Goal: Navigation & Orientation: Find specific page/section

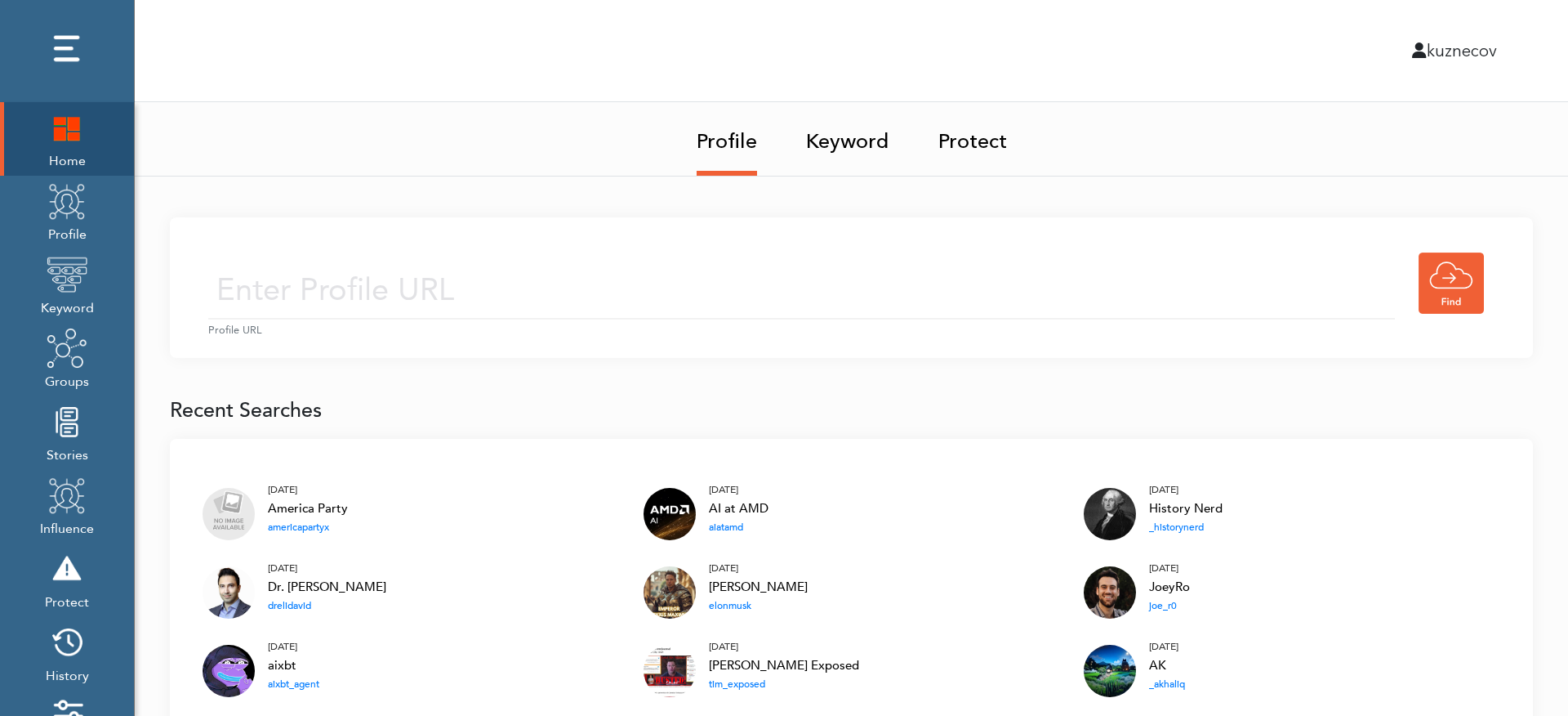
scroll to position [196, 0]
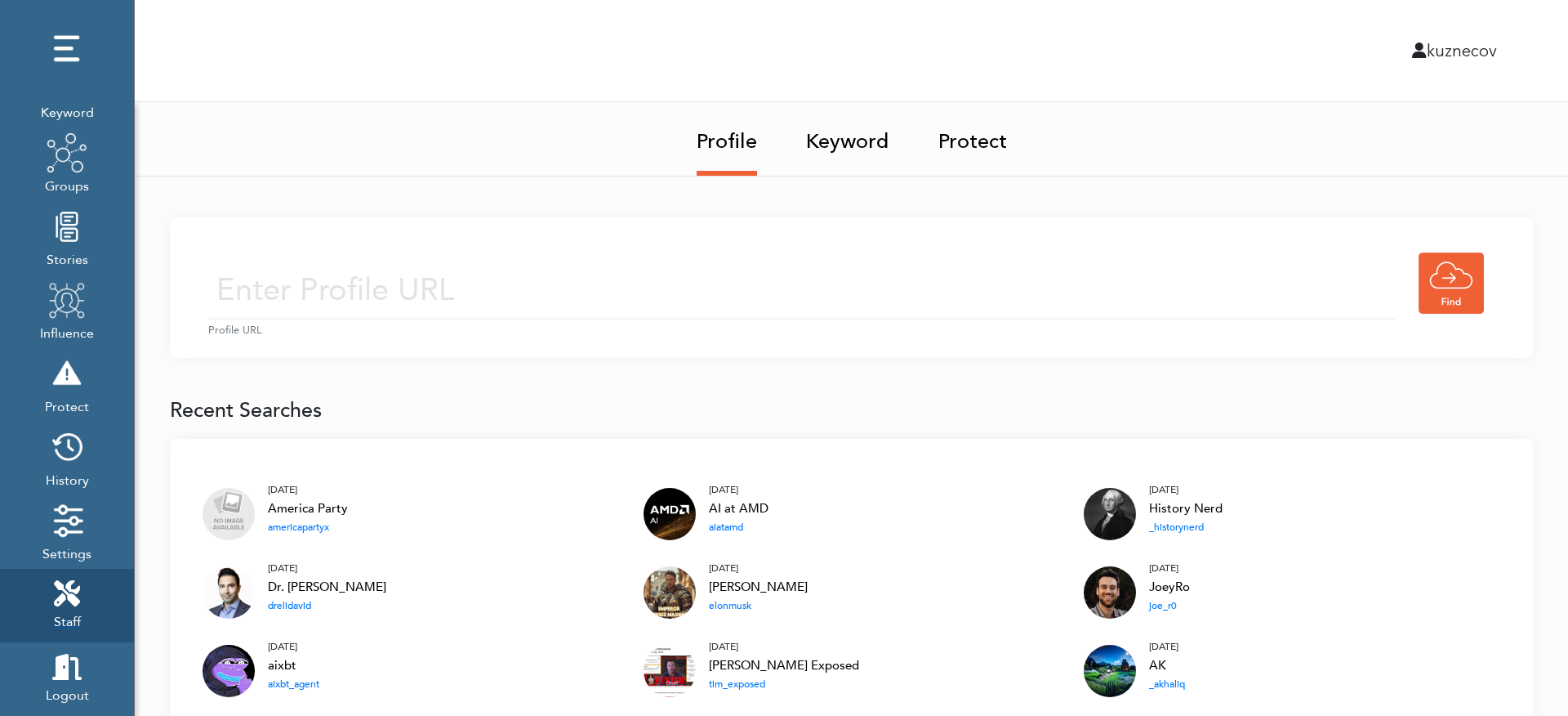
click at [70, 607] on div "Staff" at bounding box center [67, 605] width 27 height 51
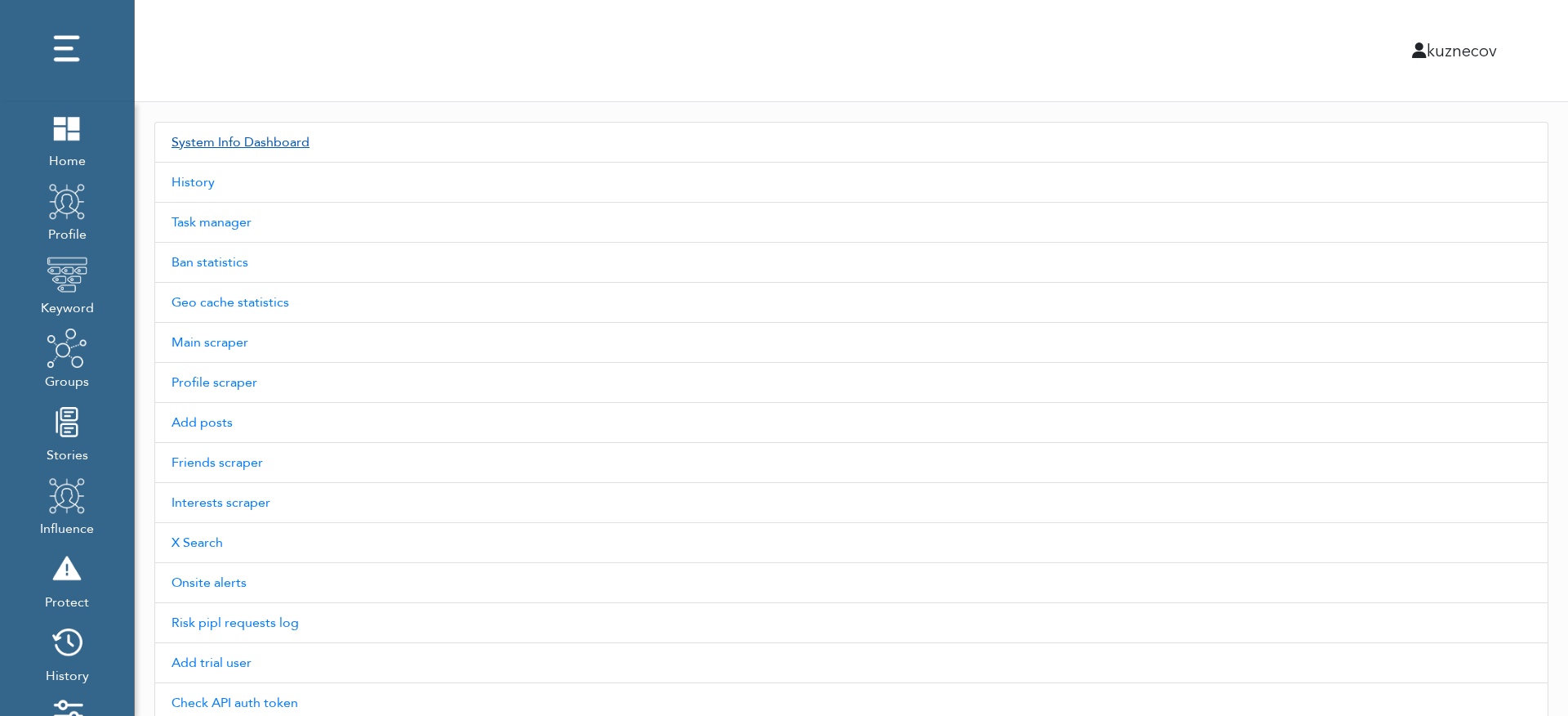
click at [236, 147] on link "System Info Dashboard" at bounding box center [851, 142] width 1395 height 41
click at [205, 227] on link "Task manager" at bounding box center [851, 222] width 1395 height 40
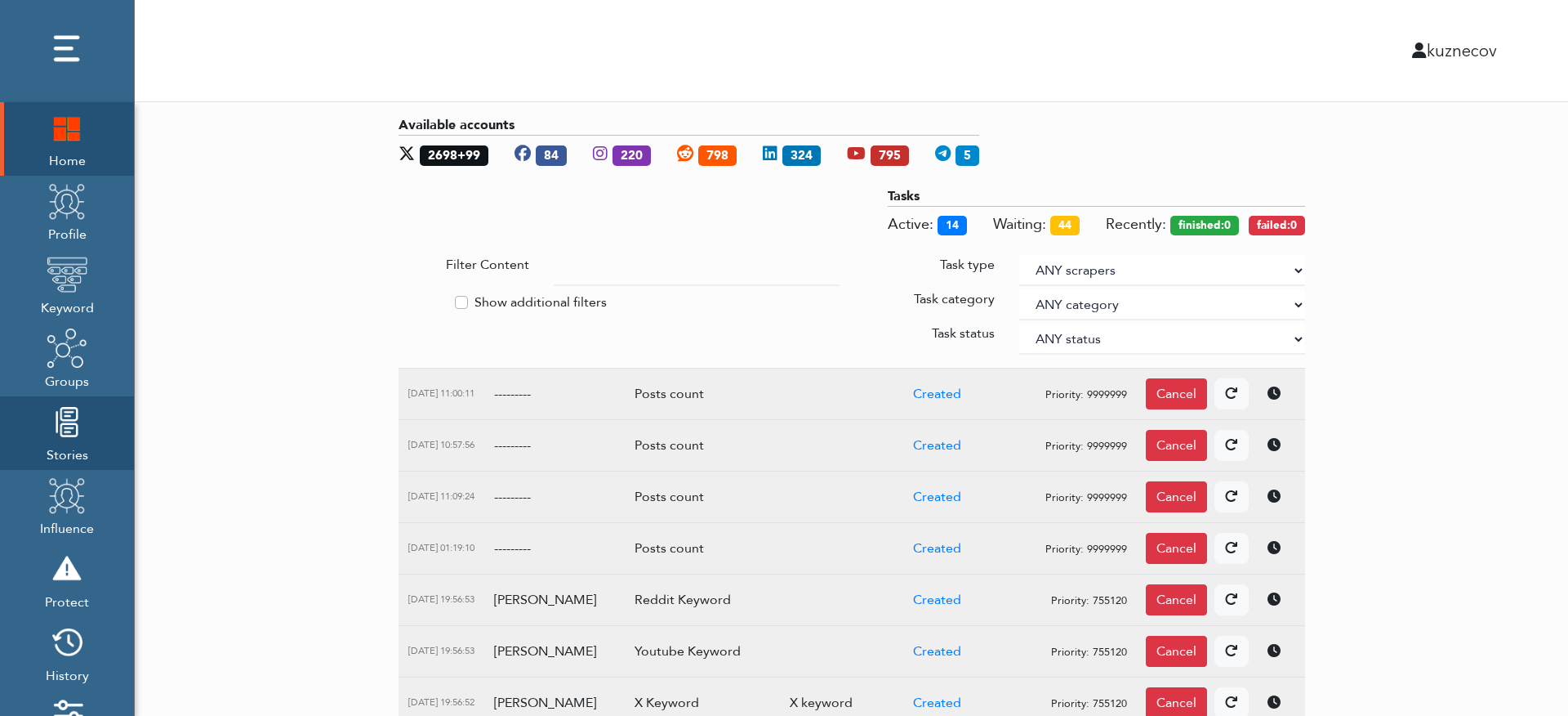
scroll to position [196, 0]
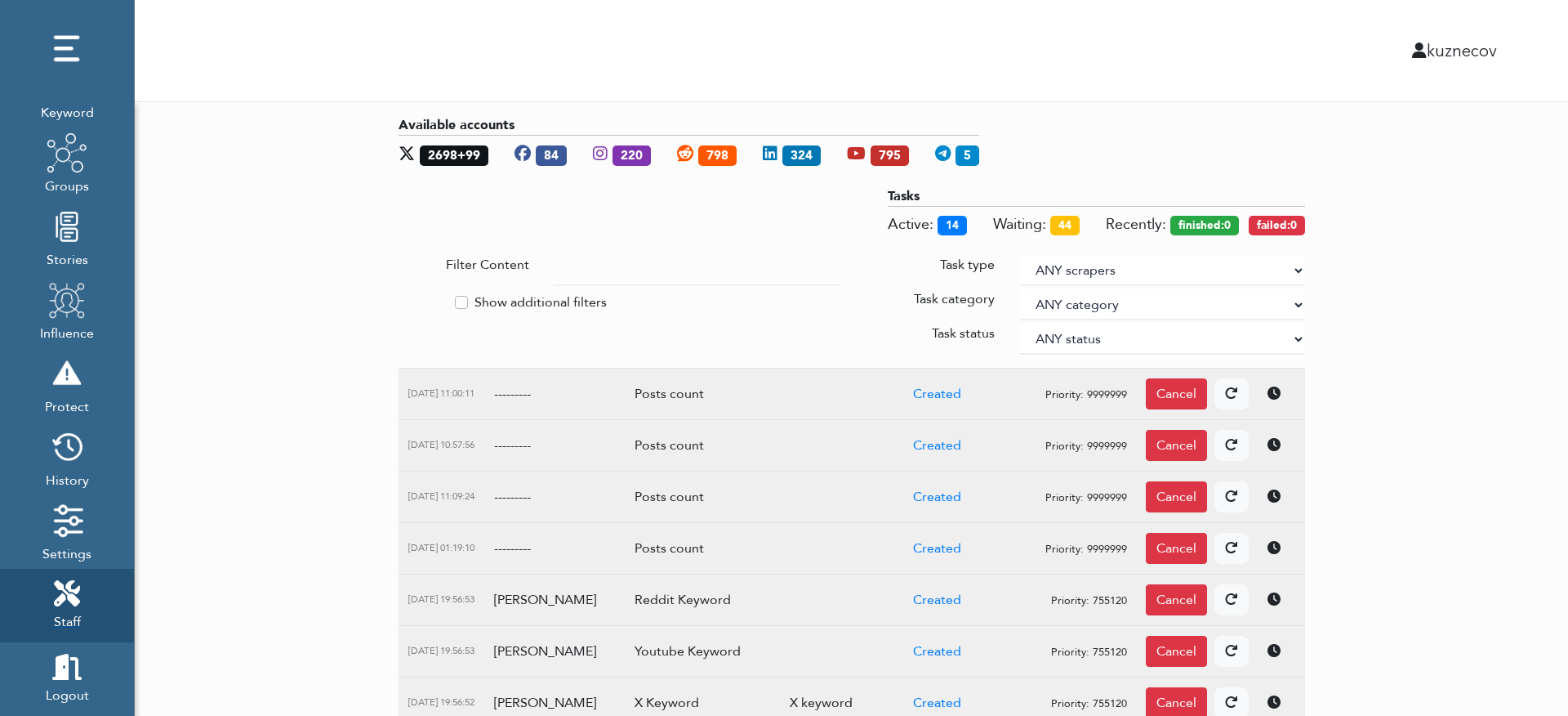
click at [61, 591] on icon at bounding box center [67, 593] width 26 height 26
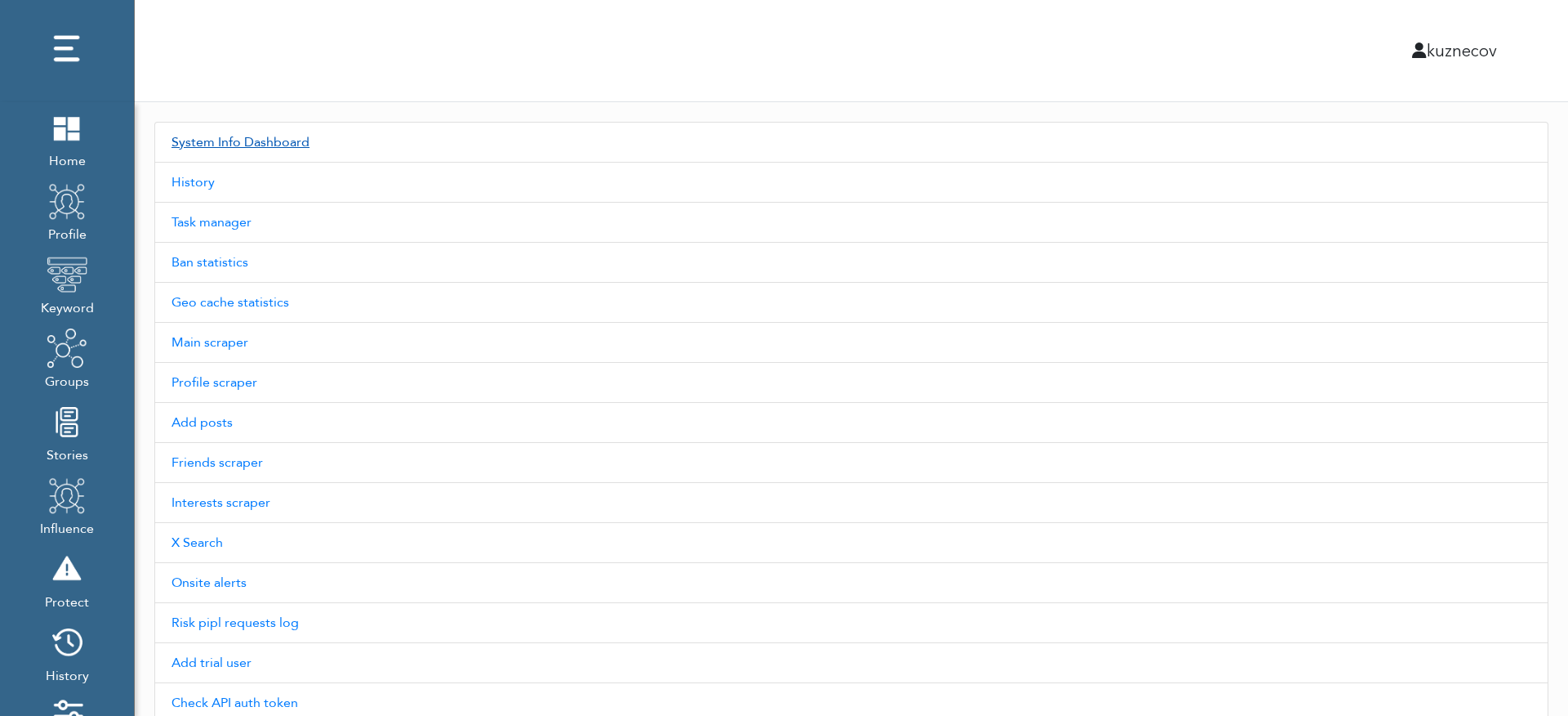
click at [215, 154] on link "System Info Dashboard" at bounding box center [851, 142] width 1395 height 41
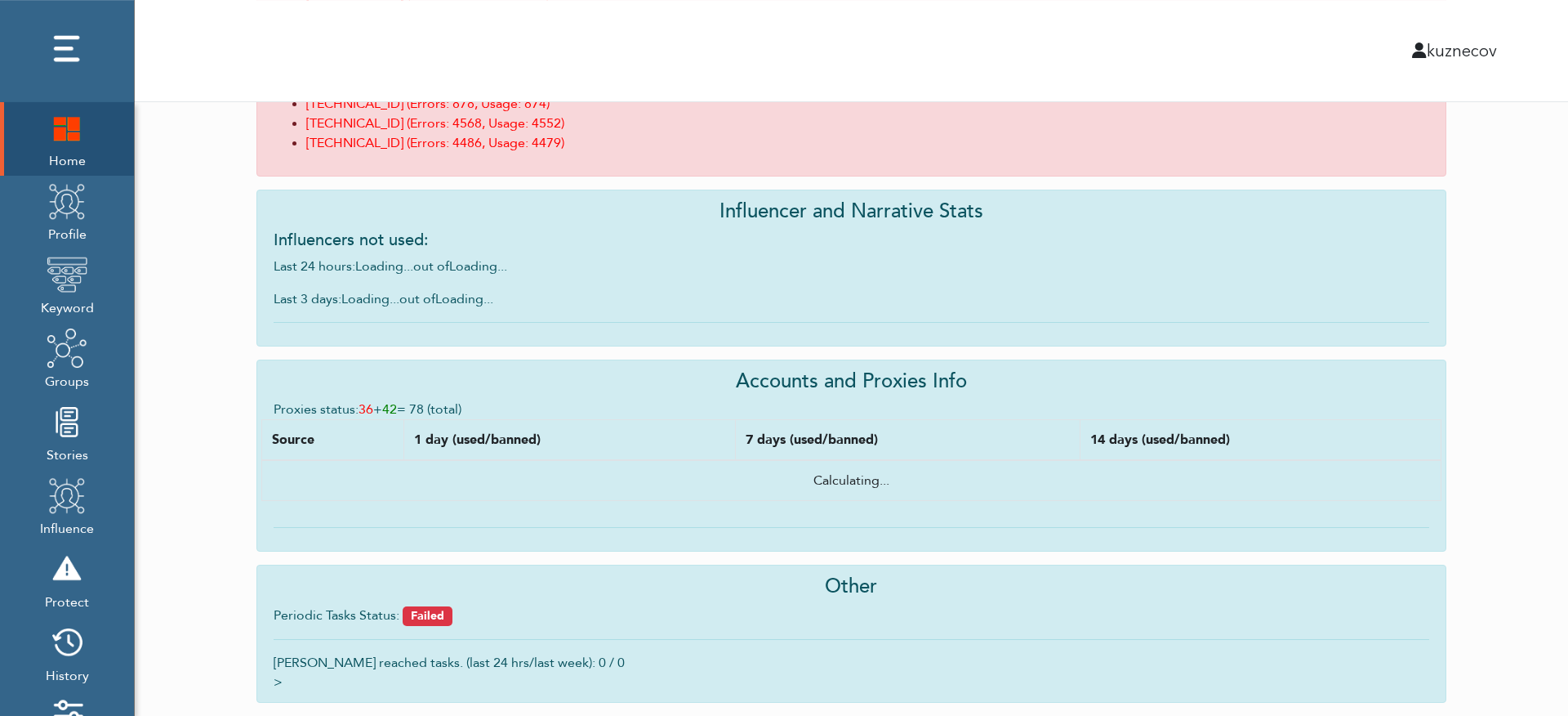
scroll to position [1313, 0]
click at [397, 415] on link "42" at bounding box center [389, 409] width 15 height 18
